Goal: Information Seeking & Learning: Find specific page/section

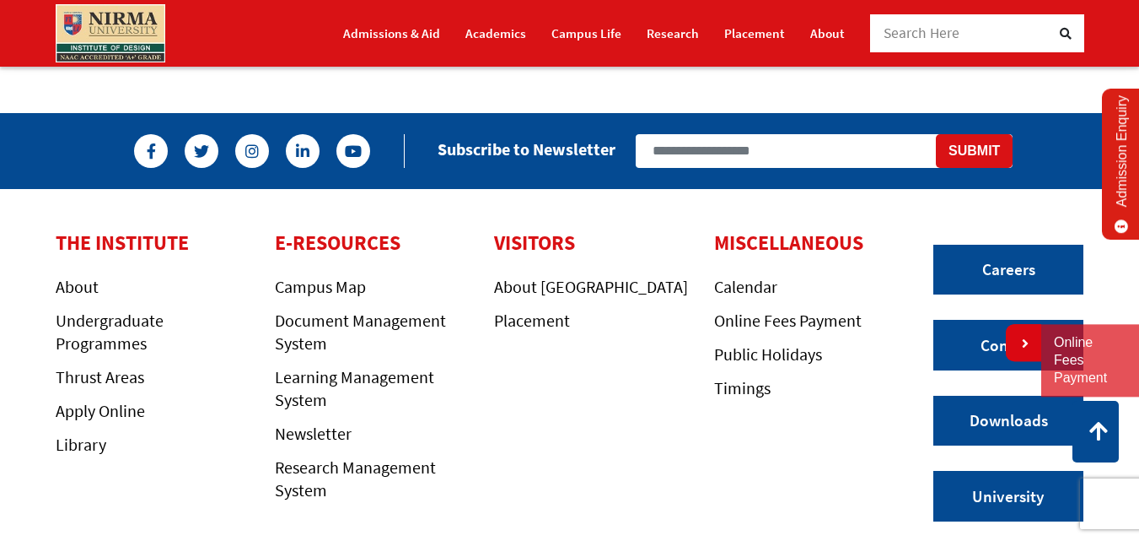
scroll to position [4300, 0]
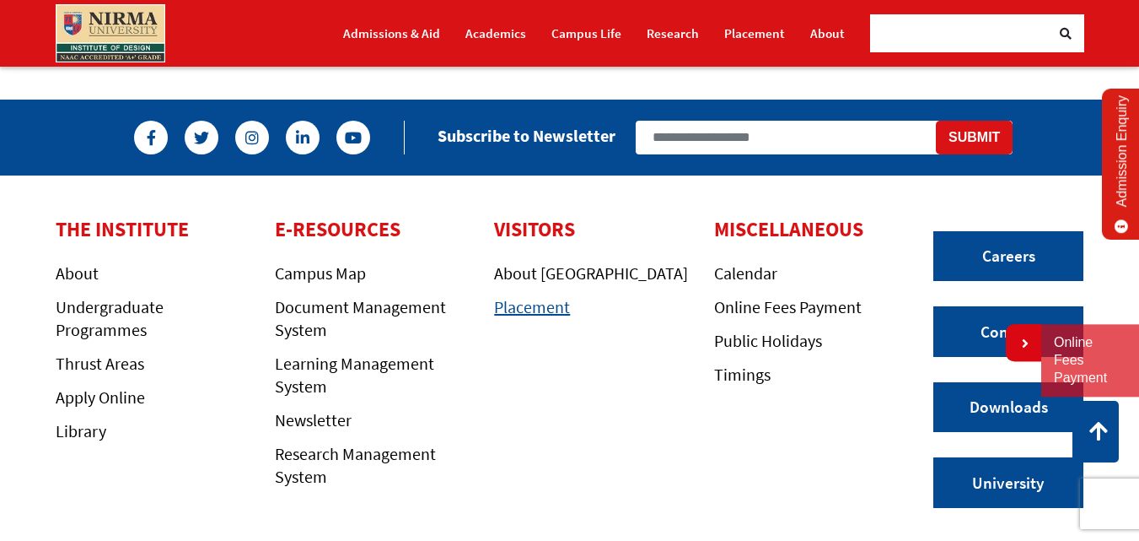
click at [533, 307] on link "Placement" at bounding box center [532, 306] width 76 height 21
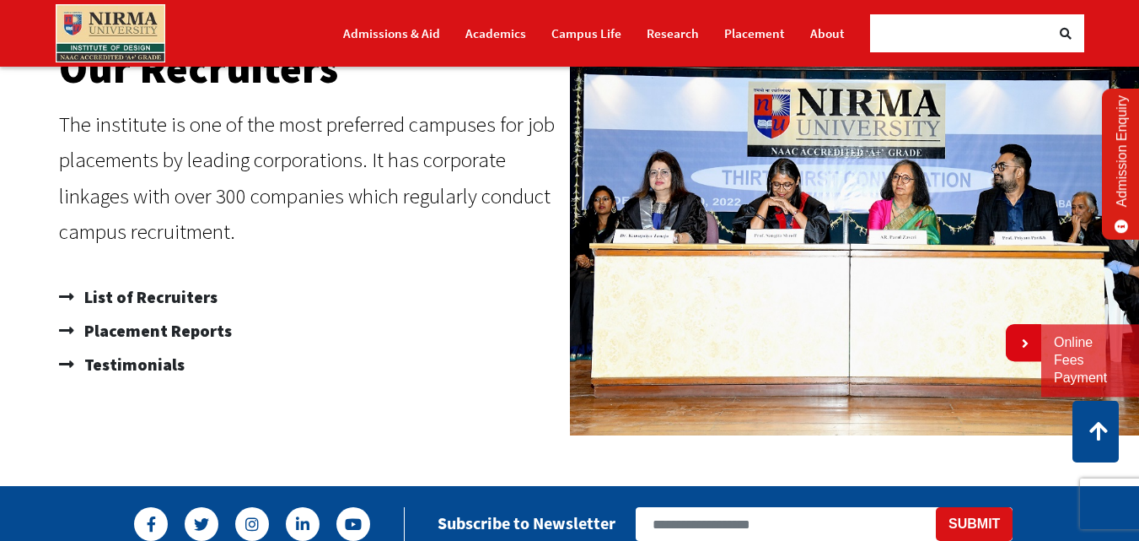
scroll to position [1012, 0]
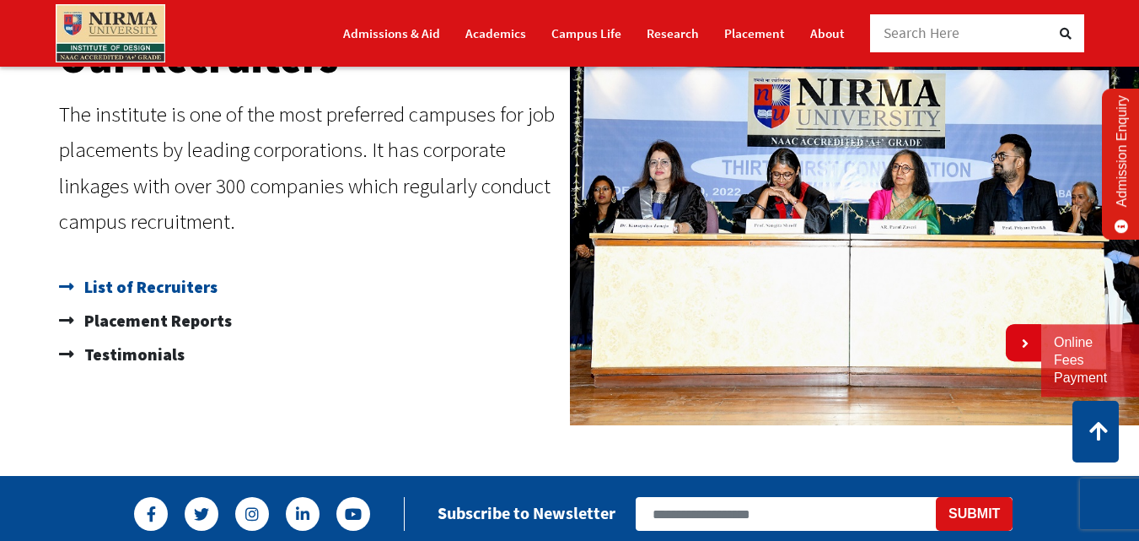
click at [185, 288] on span "List of Recruiters" at bounding box center [148, 287] width 137 height 34
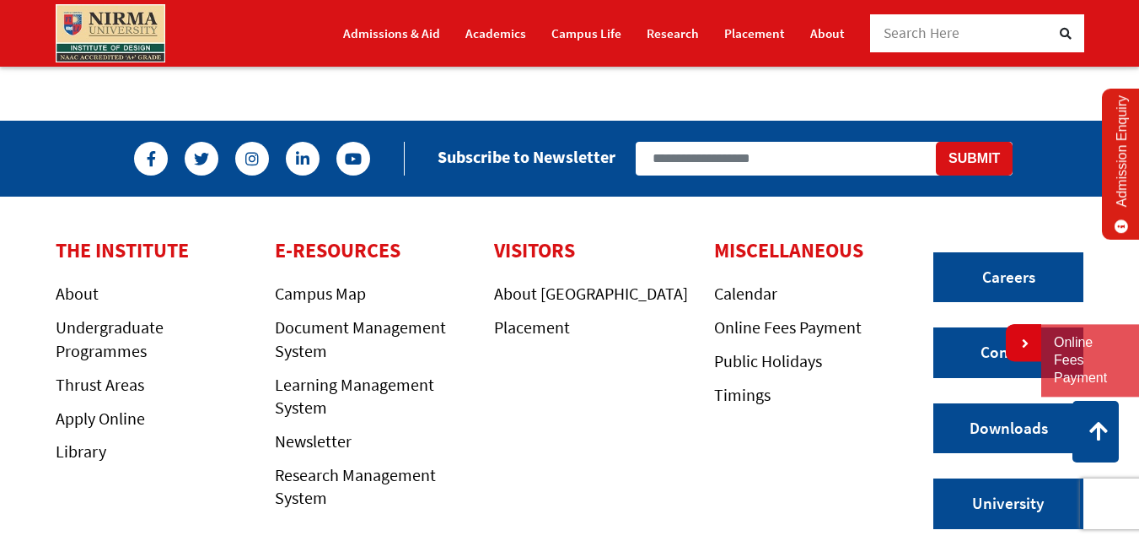
scroll to position [1349, 0]
